Goal: Task Accomplishment & Management: Manage account settings

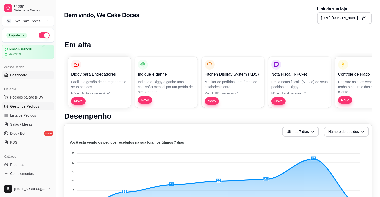
click at [30, 105] on span "Gestor de Pedidos" at bounding box center [24, 106] width 29 height 5
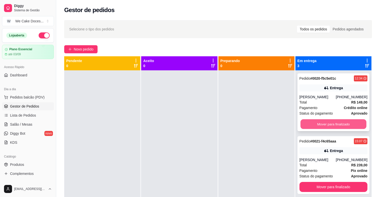
click at [331, 122] on button "Mover para finalizado" at bounding box center [334, 124] width 66 height 10
click at [313, 87] on div "Entrega" at bounding box center [334, 87] width 68 height 7
click at [333, 125] on button "Mover para finalizado" at bounding box center [334, 124] width 66 height 10
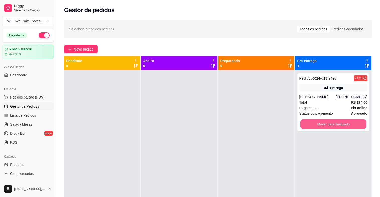
click at [333, 125] on button "Mover para finalizado" at bounding box center [334, 124] width 66 height 10
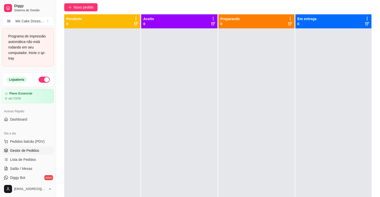
scroll to position [41, 0]
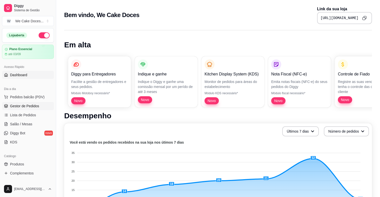
click at [36, 107] on span "Gestor de Pedidos" at bounding box center [24, 106] width 29 height 5
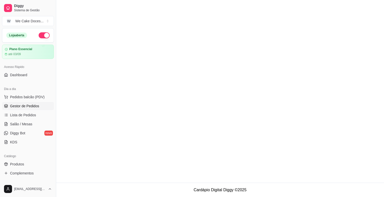
click at [36, 107] on span "Gestor de Pedidos" at bounding box center [24, 106] width 29 height 5
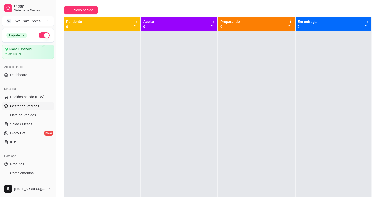
scroll to position [40, 0]
